Goal: Task Accomplishment & Management: Use online tool/utility

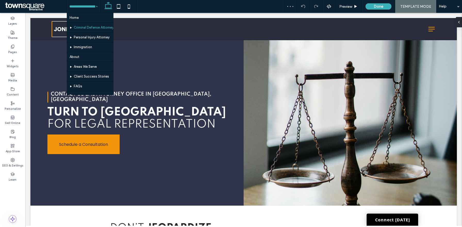
click at [94, 9] on div "Home Criminal Defense Attorney Personal Injury Attorney Immigration About Areas…" at bounding box center [83, 6] width 33 height 13
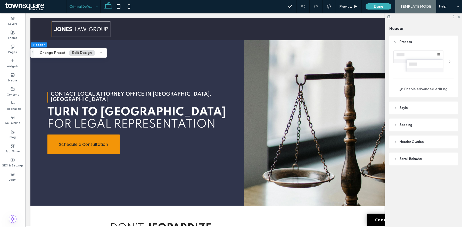
click at [460, 17] on div at bounding box center [423, 17] width 77 height 8
click at [458, 17] on icon at bounding box center [458, 16] width 3 height 3
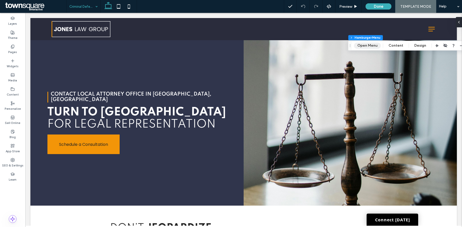
click at [368, 48] on button "Open Menu" at bounding box center [367, 46] width 27 height 6
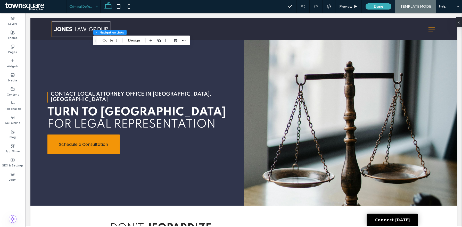
type input "*"
type input "***"
type input "****"
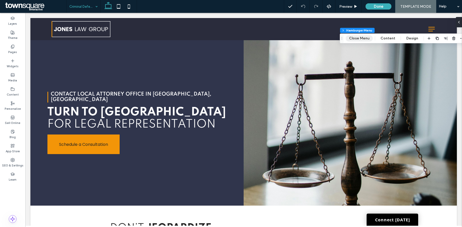
click at [362, 41] on button "Close Menu" at bounding box center [359, 38] width 27 height 6
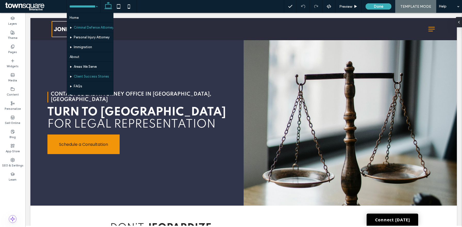
scroll to position [14, 0]
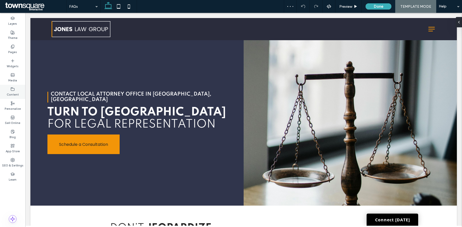
click at [13, 94] on label "Content" at bounding box center [13, 94] width 12 height 6
click at [11, 97] on div "Content" at bounding box center [12, 92] width 25 height 14
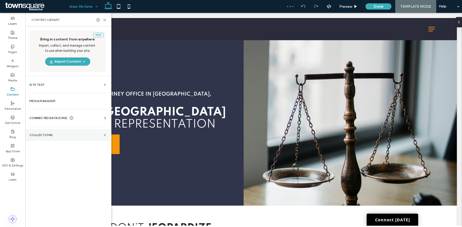
click at [48, 138] on section "Collections" at bounding box center [67, 135] width 85 height 12
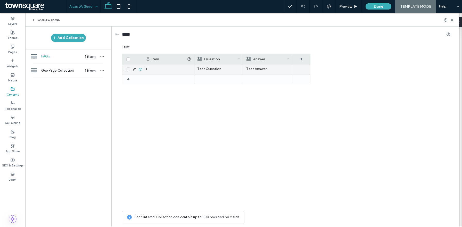
click at [212, 69] on p "Test Question" at bounding box center [218, 68] width 43 height 9
click at [212, 69] on p "Test Question" at bounding box center [218, 69] width 43 height 9
click at [198, 67] on span "**********" at bounding box center [203, 64] width 17 height 3
click at [198, 67] on span "**********" at bounding box center [205, 64] width 21 height 3
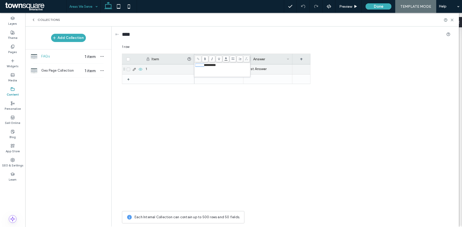
click at [198, 67] on span "**********" at bounding box center [205, 64] width 21 height 3
copy span "*******"
click at [273, 69] on p "Test Answer" at bounding box center [267, 68] width 43 height 9
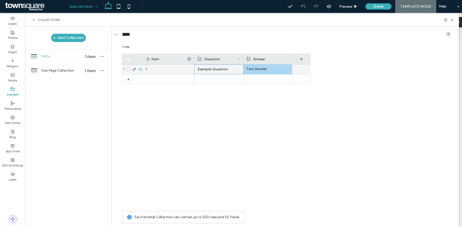
click at [250, 69] on p "Test Answer" at bounding box center [267, 68] width 43 height 9
click at [250, 69] on p "Test Answer" at bounding box center [267, 69] width 43 height 9
click at [246, 66] on span "**********" at bounding box center [251, 64] width 14 height 3
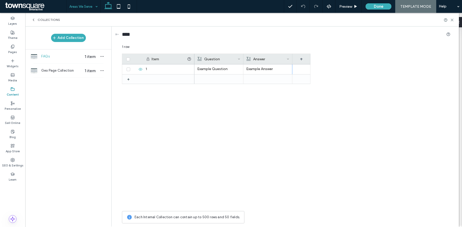
click at [336, 73] on div "Item Question Answer + + 1 Example Question Example Answer" at bounding box center [286, 131] width 328 height 155
click at [381, 8] on button "Done" at bounding box center [378, 6] width 26 height 6
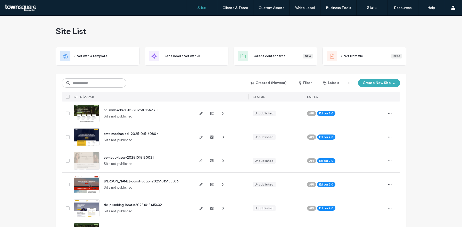
click at [81, 81] on input at bounding box center [94, 82] width 64 height 9
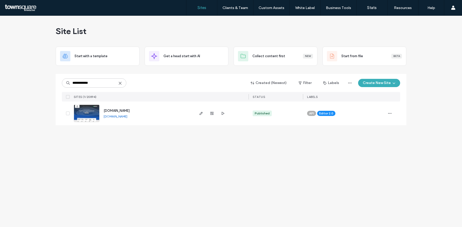
type input "**********"
click at [127, 117] on link "www.astorgasmobilemechanicshopllc.com" at bounding box center [116, 116] width 24 height 4
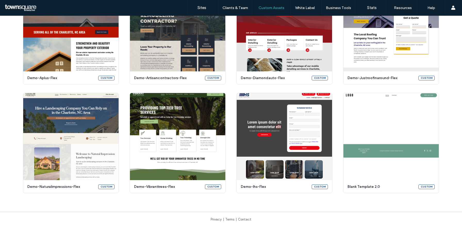
scroll to position [120, 0]
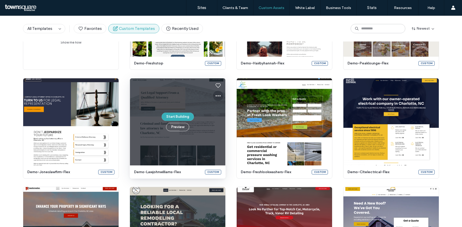
click at [217, 96] on icon at bounding box center [218, 96] width 6 height 6
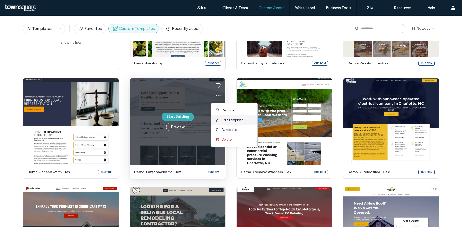
click at [234, 121] on span "Edit template" at bounding box center [233, 119] width 22 height 5
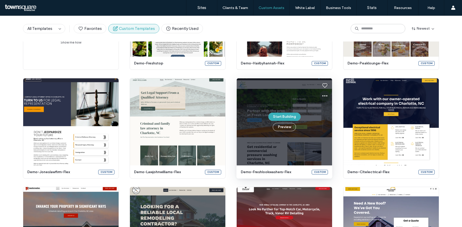
click at [322, 97] on icon at bounding box center [325, 96] width 6 height 6
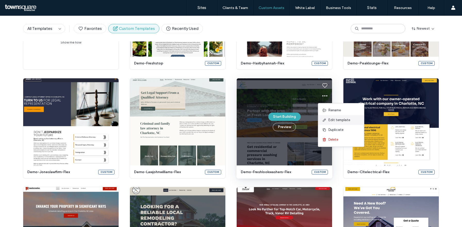
click at [330, 118] on span "Edit template" at bounding box center [339, 119] width 22 height 5
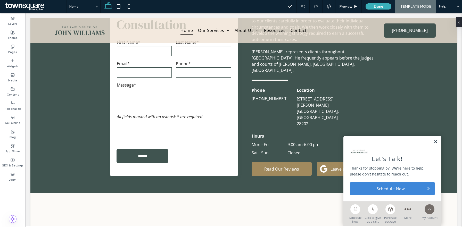
click at [435, 142] on link at bounding box center [435, 142] width 4 height 4
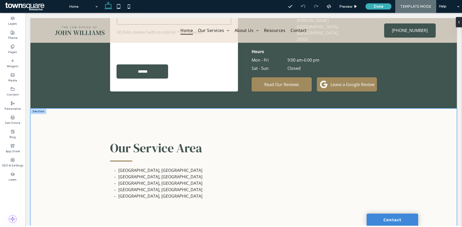
scroll to position [781, 0]
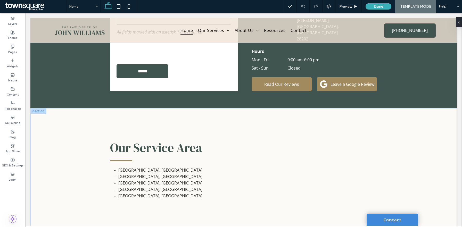
click at [239, 227] on div "+ Add Section" at bounding box center [243, 230] width 25 height 6
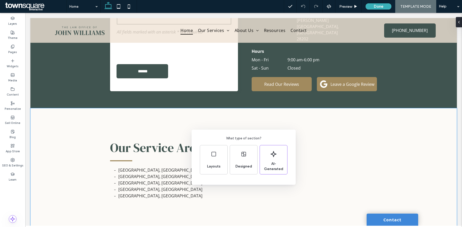
click at [229, 97] on div "What type of section? Layouts Designed AI-Generated" at bounding box center [231, 126] width 462 height 252
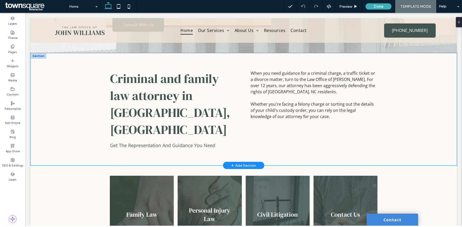
scroll to position [165, 0]
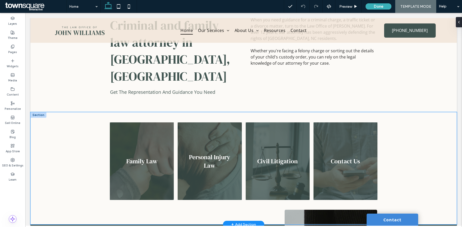
click at [76, 168] on div "Family Law Personal Injury Law Button Civil Litigation Button Contact Us Button" at bounding box center [243, 168] width 426 height 112
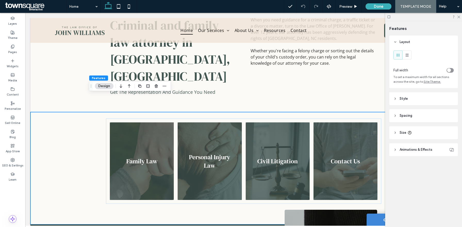
click at [405, 102] on header "Style" at bounding box center [423, 98] width 69 height 13
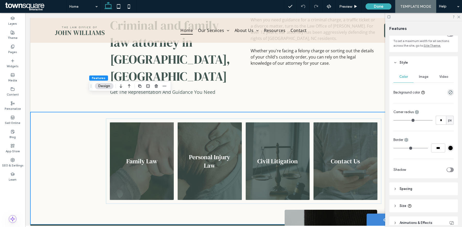
scroll to position [61, 0]
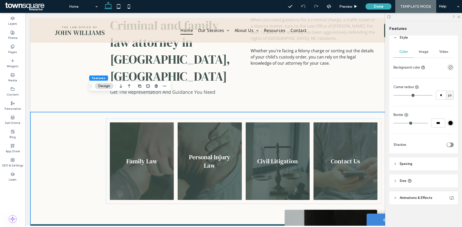
click at [414, 164] on header "Spacing" at bounding box center [423, 163] width 69 height 13
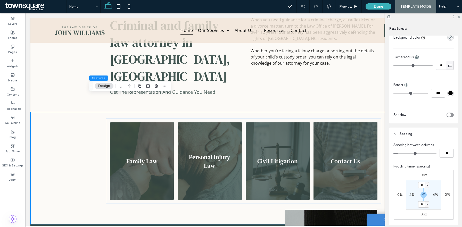
scroll to position [144, 0]
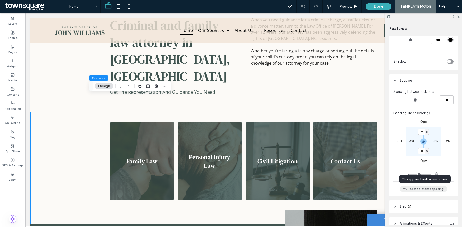
click at [424, 189] on button "Reset to theme spacing" at bounding box center [423, 189] width 47 height 6
type input "**"
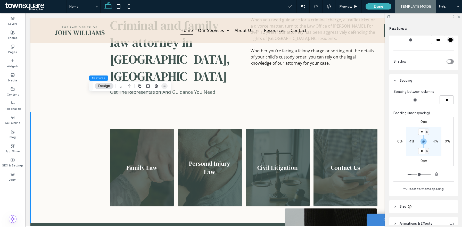
click at [163, 87] on icon "button" at bounding box center [164, 86] width 4 height 4
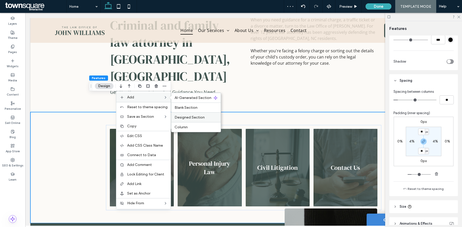
click at [183, 118] on span "Designed Section" at bounding box center [189, 117] width 30 height 4
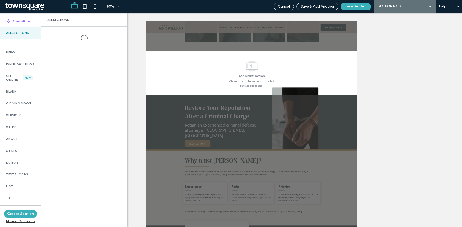
scroll to position [11, 0]
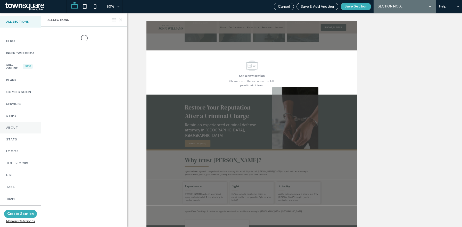
click at [12, 129] on label "About" at bounding box center [20, 128] width 29 height 4
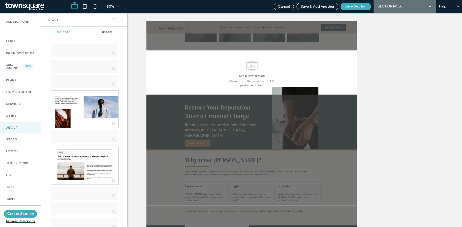
click at [98, 35] on div "Custom" at bounding box center [105, 32] width 43 height 11
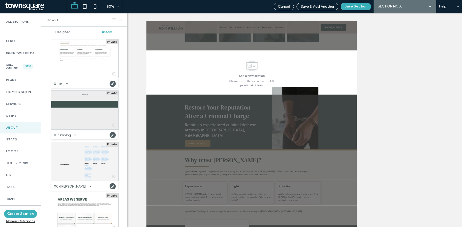
scroll to position [60, 0]
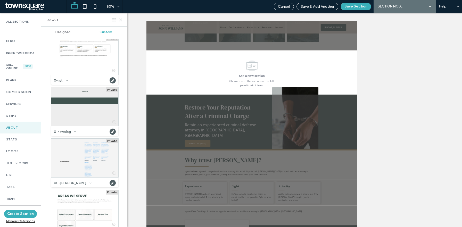
click at [77, 169] on div at bounding box center [84, 158] width 67 height 39
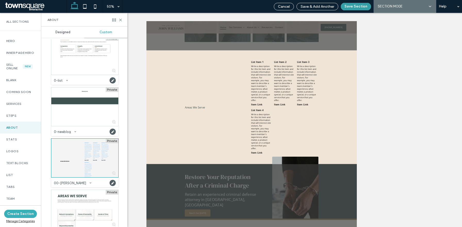
click at [365, 3] on button "Save Section" at bounding box center [356, 6] width 30 height 7
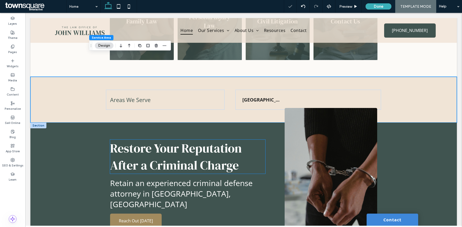
scroll to position [317, 0]
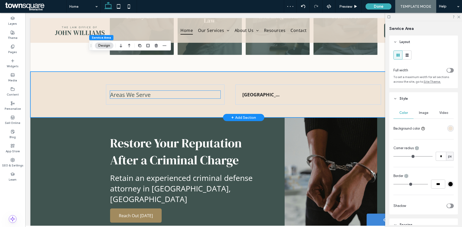
click at [144, 91] on span "Areas We Serve" at bounding box center [130, 95] width 40 height 8
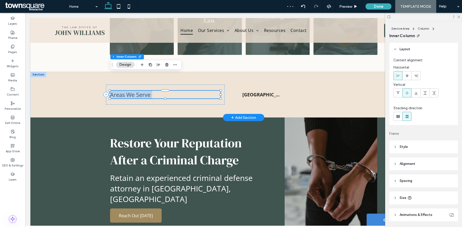
click at [138, 91] on span "Areas We Serve" at bounding box center [130, 95] width 40 height 8
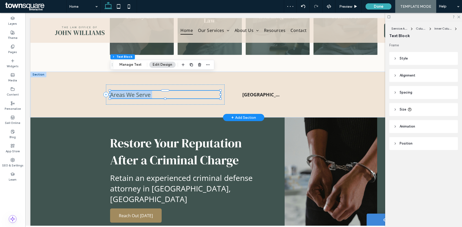
click at [138, 91] on div "Areas We Serve" at bounding box center [165, 95] width 110 height 8
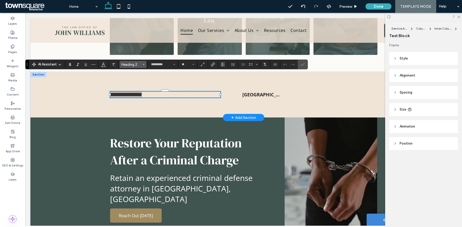
click at [139, 63] on span "Heading 2" at bounding box center [131, 65] width 20 height 4
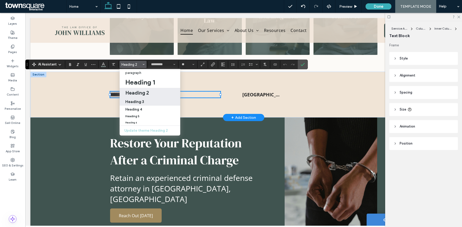
click at [139, 104] on h3 "Heading 3" at bounding box center [134, 101] width 19 height 5
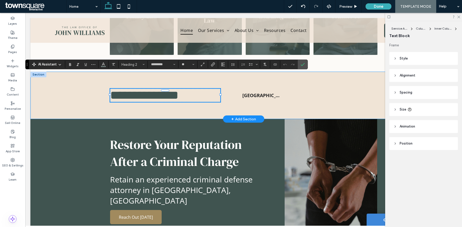
type input "**********"
type input "**"
click at [305, 63] on label "Confirm" at bounding box center [303, 64] width 8 height 9
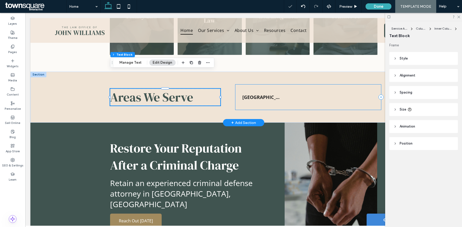
click at [379, 85] on div "List of Services Norco, GA" at bounding box center [308, 97] width 146 height 25
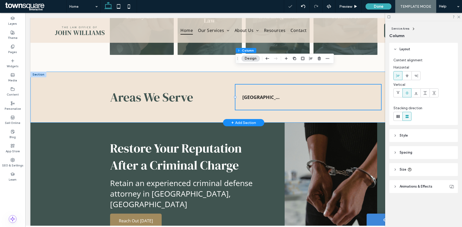
click at [381, 72] on div "Areas We Serve List of Services Norco, GA" at bounding box center [243, 97] width 309 height 51
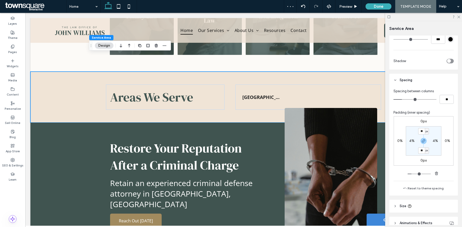
scroll to position [170, 0]
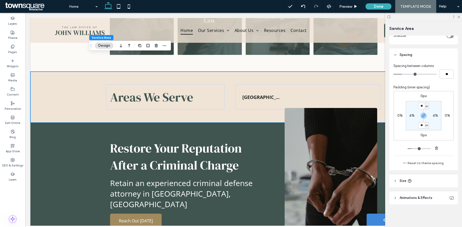
click at [424, 119] on section "** px 4% ** px 4%" at bounding box center [424, 115] width 36 height 29
click at [424, 116] on icon "button" at bounding box center [423, 116] width 4 height 4
click at [422, 125] on label "50px" at bounding box center [423, 125] width 8 height 4
type input "**"
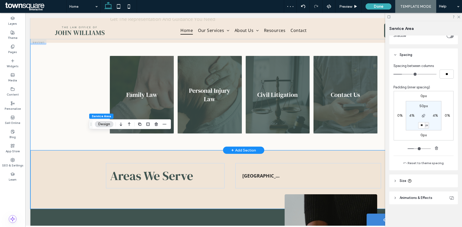
click at [64, 107] on div "Family Law Personal Injury Law Button Civil Litigation Button Contact Us Button" at bounding box center [243, 94] width 426 height 111
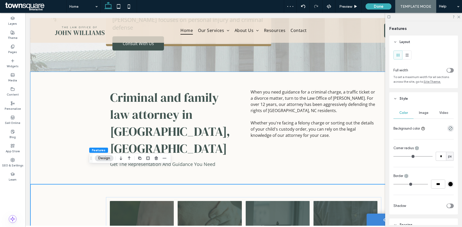
click at [64, 107] on div "Criminal and family law attorney in Charlotte, NC Get The Representation And Gu…" at bounding box center [243, 128] width 426 height 112
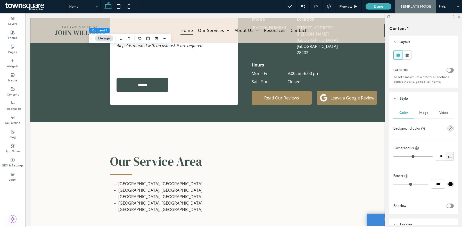
scroll to position [875, 0]
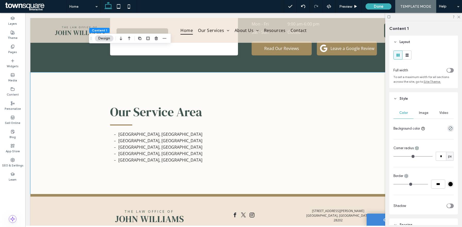
click at [64, 107] on div "Our Service Area Charlotte, NC Matthews, NC Concord, NC Denver, NC Mooresville,…" at bounding box center [243, 133] width 426 height 122
click at [156, 38] on icon "button" at bounding box center [156, 38] width 4 height 4
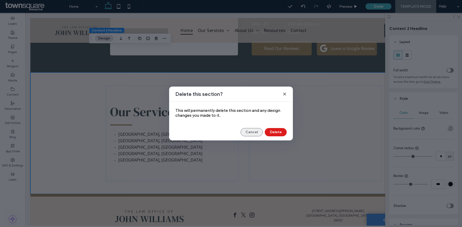
click at [251, 133] on button "Cancel" at bounding box center [251, 132] width 22 height 8
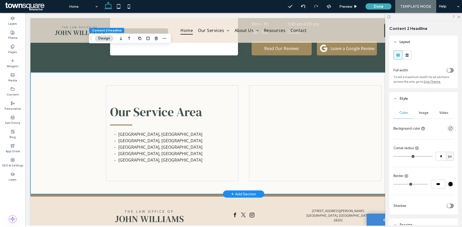
click at [64, 112] on div "Our Service Area Charlotte, NC Matthews, NC Concord, NC Denver, NC Mooresville,…" at bounding box center [243, 133] width 426 height 122
click at [156, 38] on use "button" at bounding box center [156, 38] width 3 height 3
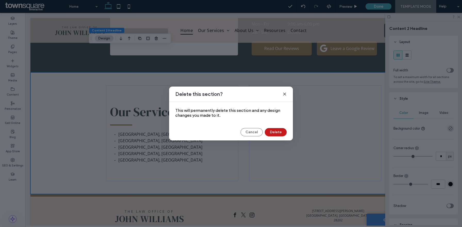
drag, startPoint x: 274, startPoint y: 134, endPoint x: 248, endPoint y: 121, distance: 29.0
click at [274, 134] on button "Delete" at bounding box center [276, 132] width 22 height 8
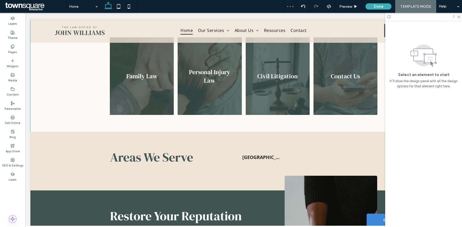
scroll to position [263, 0]
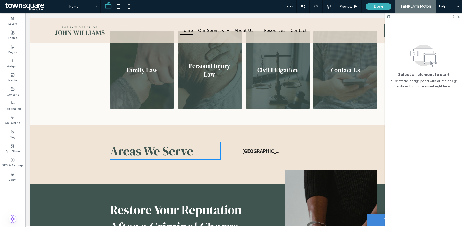
click at [161, 142] on span "Areas We Serve" at bounding box center [151, 150] width 83 height 17
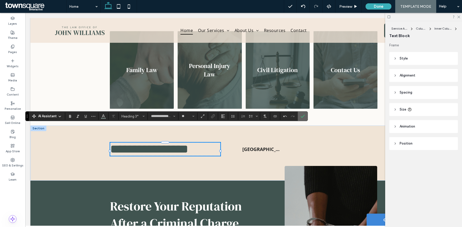
click at [300, 117] on label "Confirm" at bounding box center [303, 116] width 8 height 9
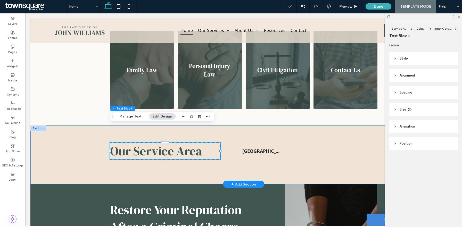
click at [373, 125] on div "Our Service Area List of Services Norco, GA" at bounding box center [243, 154] width 309 height 59
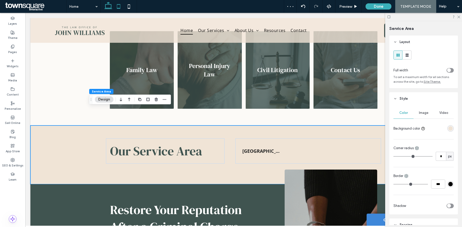
click at [117, 6] on icon at bounding box center [118, 6] width 10 height 10
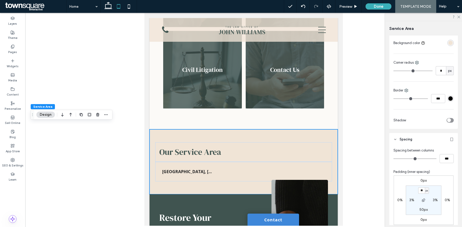
scroll to position [129, 0]
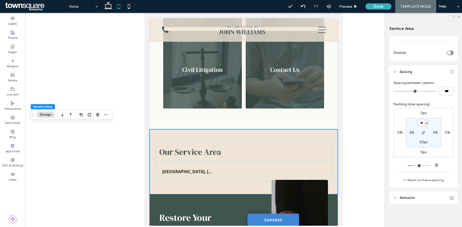
click at [422, 145] on section "** px 3% 50px 3%" at bounding box center [424, 132] width 36 height 29
click at [422, 142] on label "50px" at bounding box center [423, 142] width 8 height 4
click at [422, 142] on input "**" at bounding box center [421, 142] width 7 height 6
type input "**"
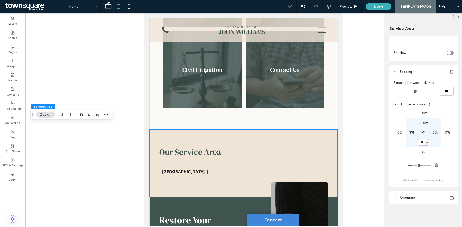
click at [422, 142] on input "**" at bounding box center [421, 142] width 7 height 6
type input "**"
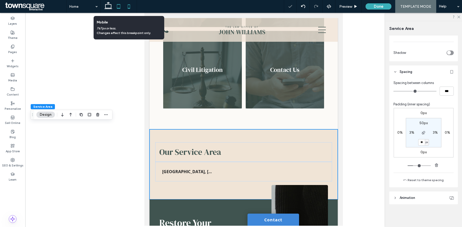
click at [131, 4] on icon at bounding box center [129, 6] width 10 height 10
type input "**"
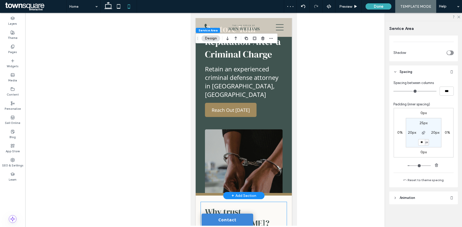
scroll to position [489, 0]
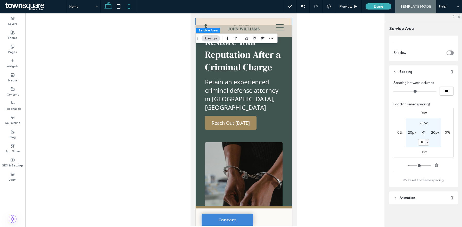
click at [109, 6] on icon at bounding box center [108, 6] width 10 height 10
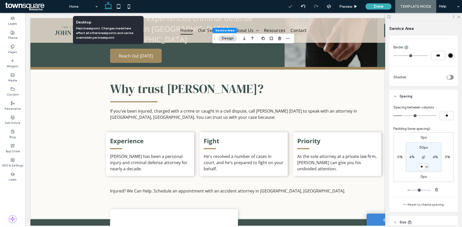
type input "**"
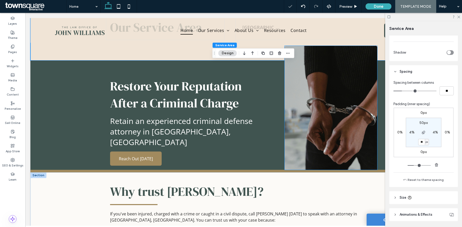
scroll to position [246, 0]
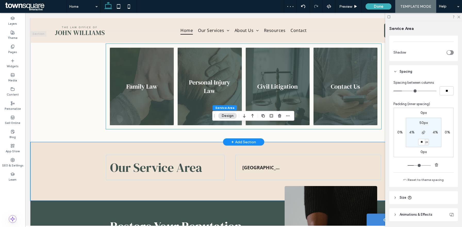
click at [381, 98] on div "Family Law Personal Injury Law Button Civil Litigation Button Contact Us Button" at bounding box center [243, 86] width 275 height 85
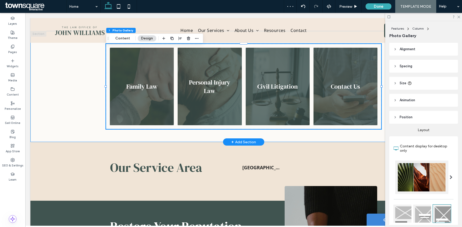
click at [379, 113] on div "Family Law Personal Injury Law Button Civil Litigation Button Contact Us Button" at bounding box center [243, 86] width 309 height 111
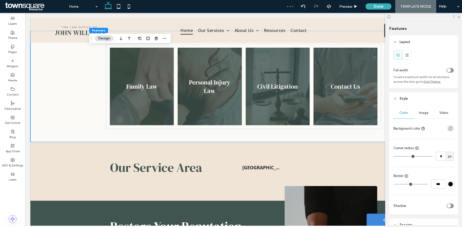
click at [389, 17] on icon at bounding box center [389, 17] width 4 height 4
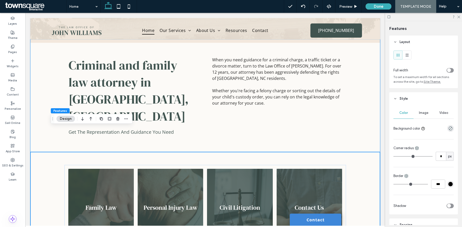
scroll to position [0, 0]
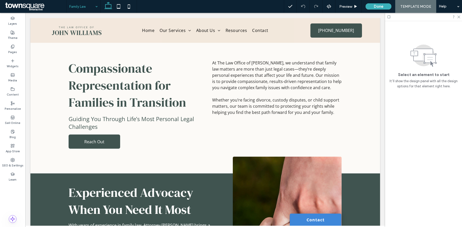
click at [88, 2] on input at bounding box center [82, 6] width 26 height 13
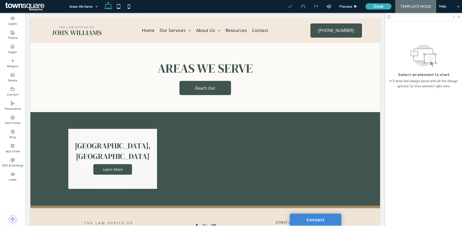
scroll to position [14, 0]
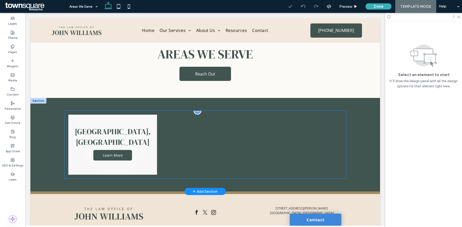
click at [183, 129] on div at bounding box center [205, 145] width 93 height 64
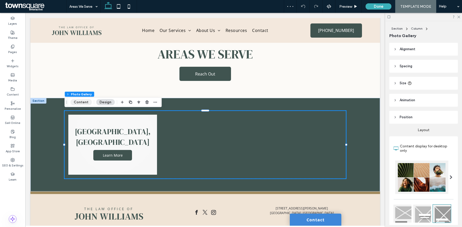
click at [82, 103] on button "Content" at bounding box center [80, 102] width 21 height 6
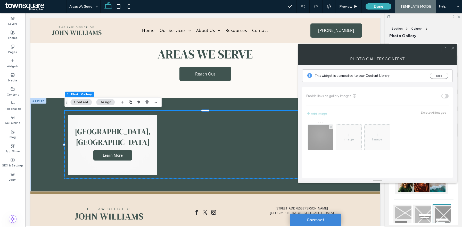
click at [454, 47] on icon at bounding box center [453, 48] width 4 height 4
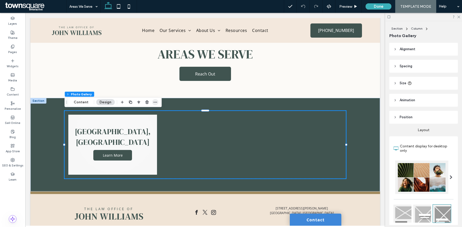
click at [155, 102] on icon "button" at bounding box center [155, 102] width 4 height 4
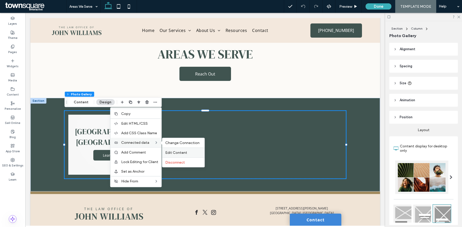
click at [179, 153] on span "Edit Content" at bounding box center [176, 152] width 22 height 4
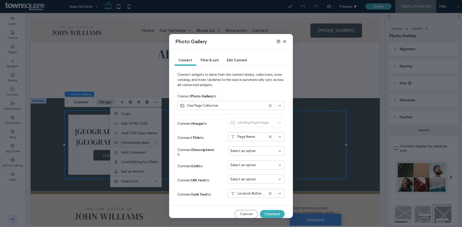
click at [246, 169] on div "Select an option" at bounding box center [256, 165] width 57 height 9
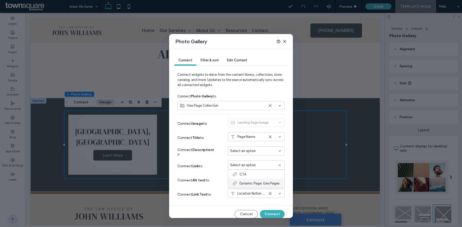
click at [248, 181] on span "Dynamic Page: Geo Pages" at bounding box center [259, 183] width 40 height 5
click at [276, 213] on button "Connect" at bounding box center [272, 214] width 25 height 8
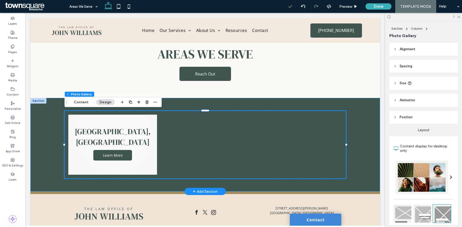
click at [365, 115] on div "Norco, GA Learn More" at bounding box center [204, 145] width 349 height 94
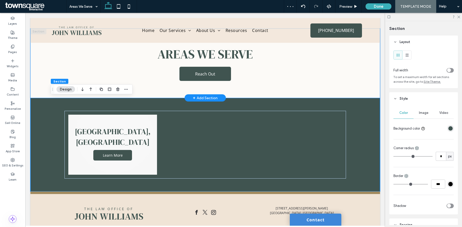
click at [362, 76] on div "Areas We Serve Reach Out" at bounding box center [204, 63] width 349 height 69
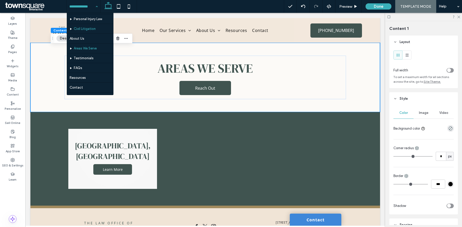
scroll to position [29, 0]
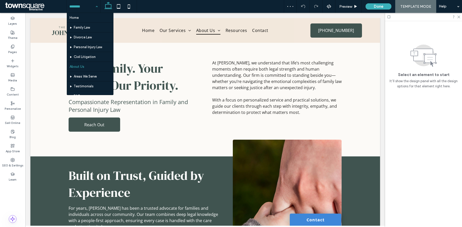
click at [91, 6] on input at bounding box center [82, 6] width 26 height 13
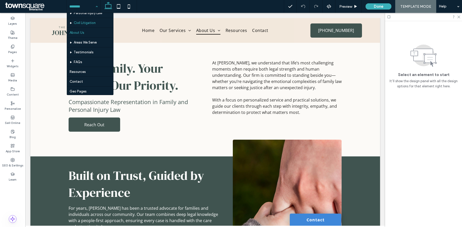
scroll to position [38, 0]
click at [10, 50] on label "Pages" at bounding box center [12, 52] width 9 height 6
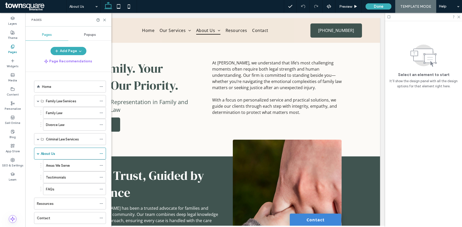
scroll to position [27, 0]
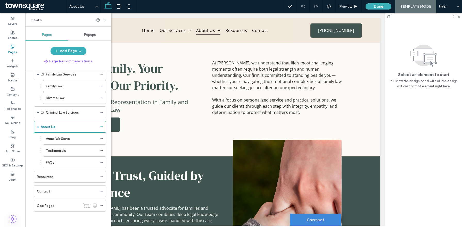
click at [104, 21] on use at bounding box center [104, 20] width 2 height 2
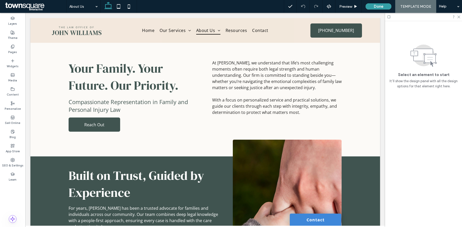
click at [375, 8] on button "Done" at bounding box center [378, 6] width 26 height 6
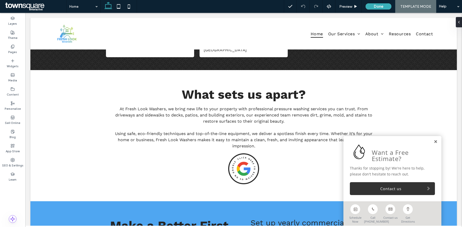
click at [435, 141] on link at bounding box center [435, 142] width 4 height 4
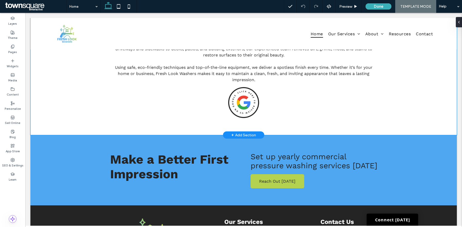
scroll to position [784, 0]
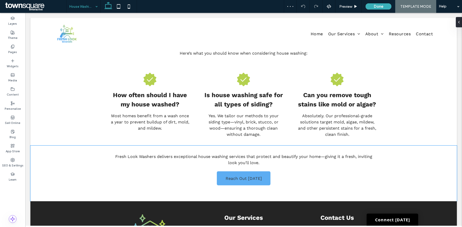
scroll to position [353, 0]
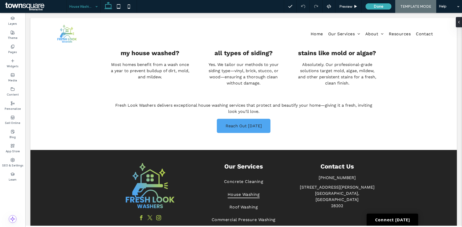
click at [85, 6] on input at bounding box center [82, 6] width 26 height 13
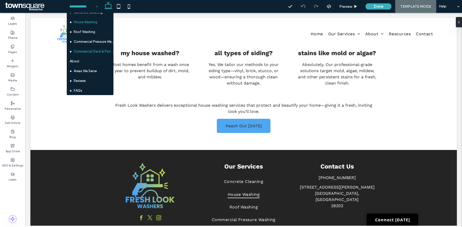
scroll to position [16, 0]
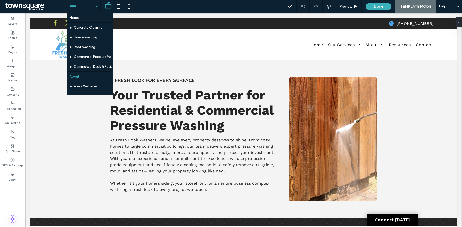
click at [82, 4] on input at bounding box center [82, 6] width 26 height 13
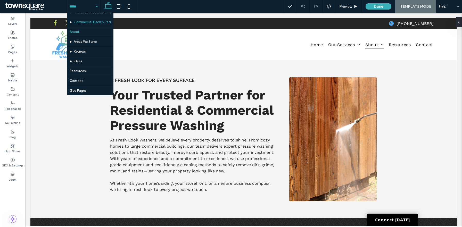
scroll to position [48, 0]
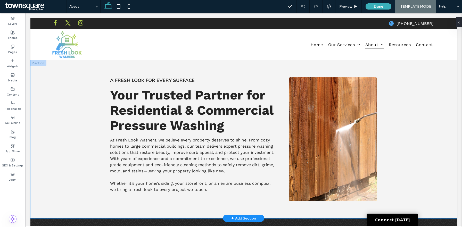
click at [58, 134] on div "A Fresh Look for Every Surface Your Trusted Partner for Residential & Commercia…" at bounding box center [243, 139] width 426 height 158
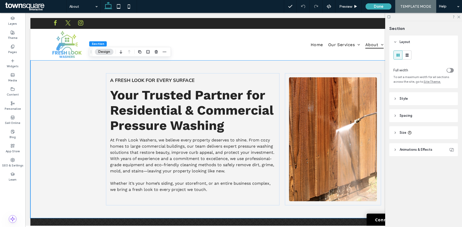
click at [390, 17] on icon at bounding box center [389, 17] width 4 height 4
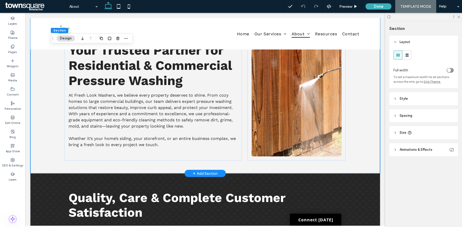
click at [368, 71] on div "A Fresh Look for Every Surface Your Trusted Partner for Residential & Commercia…" at bounding box center [204, 94] width 349 height 158
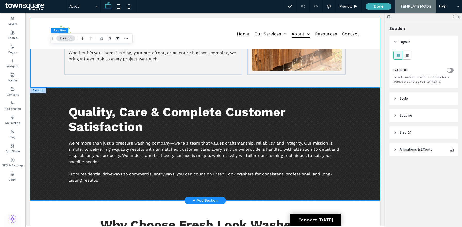
click at [360, 106] on div "Quality, Care & Complete Customer Satisfaction We’re more than just a pressure …" at bounding box center [204, 144] width 349 height 113
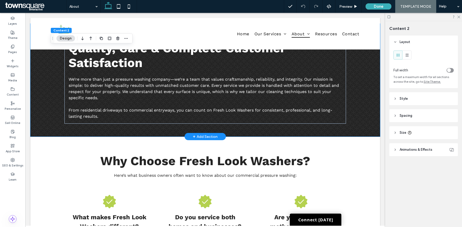
scroll to position [230, 0]
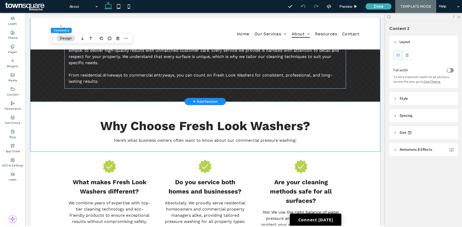
click at [360, 106] on div "Why Choose Fresh Look Washers? Here’s what business owners often want to know a…" at bounding box center [204, 127] width 349 height 50
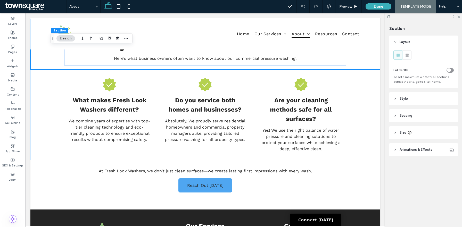
click at [360, 106] on div "What makes Fresh Look Washers different? We combine years of expertise with top…" at bounding box center [204, 115] width 349 height 90
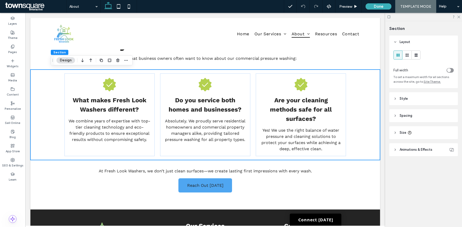
scroll to position [312, 0]
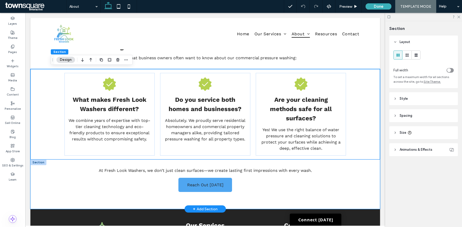
click at [359, 170] on div "Reach Out [DATE] At Fresh Look Washers, we don’t just clean surfaces—we create …" at bounding box center [205, 183] width 309 height 49
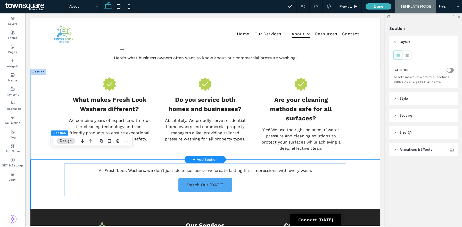
click at [361, 108] on div "What makes Fresh Look Washers different? We combine years of expertise with top…" at bounding box center [204, 114] width 349 height 90
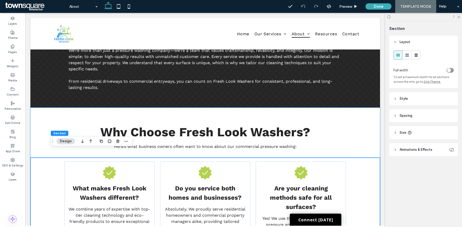
click at [361, 108] on div "Why Choose Fresh Look Washers? Here’s what business owners often want to know a…" at bounding box center [204, 133] width 349 height 50
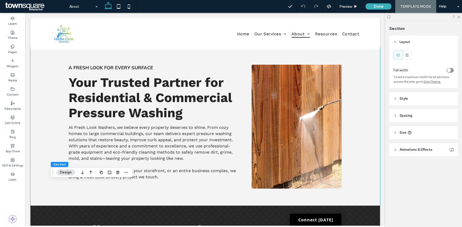
scroll to position [0, 0]
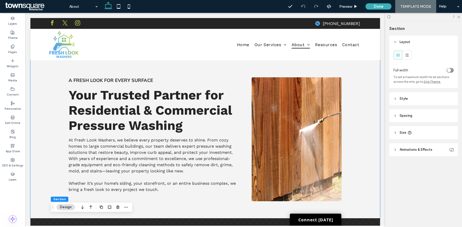
click at [361, 108] on div "A Fresh Look for Every Surface Your Trusted Partner for Residential & Commercia…" at bounding box center [204, 139] width 349 height 158
